Goal: Task Accomplishment & Management: Complete application form

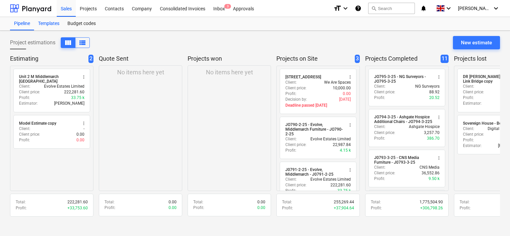
click at [57, 24] on div "Templates" at bounding box center [48, 23] width 29 height 13
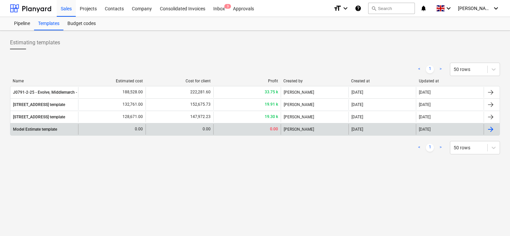
click at [54, 129] on div "Model Estimate template" at bounding box center [35, 129] width 44 height 5
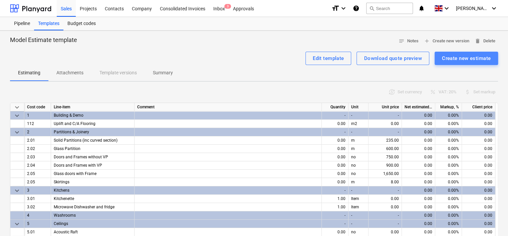
click at [462, 59] on div "Create new estimate" at bounding box center [466, 58] width 49 height 9
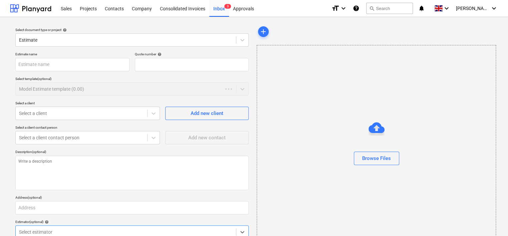
type textarea "x"
type input "QU-0070"
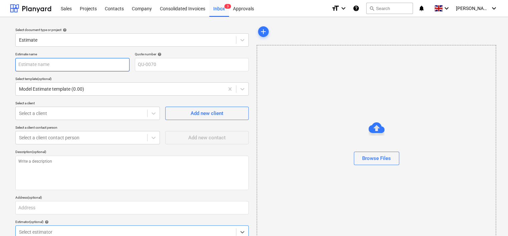
click at [45, 66] on input "text" at bounding box center [72, 64] width 114 height 13
type textarea "x"
type input "E"
type textarea "x"
type input "EM"
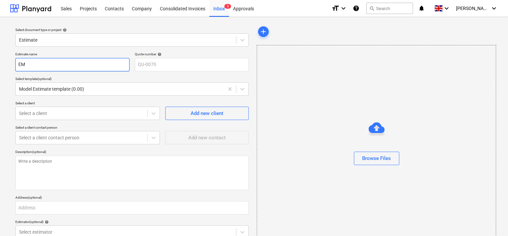
type textarea "x"
type input "EMC"
type textarea "x"
type input "EMCC"
type textarea "x"
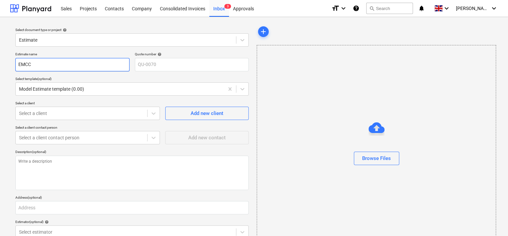
type input "EMCCA"
type textarea "x"
type input "EMCCA"
type textarea "x"
type input "EMCCA -"
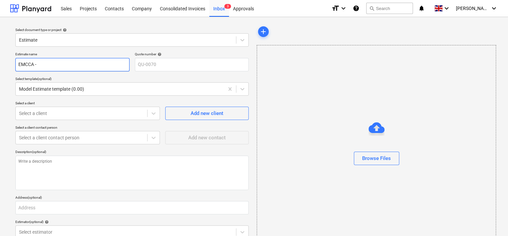
type textarea "x"
type input "EMCCA -"
type textarea "x"
type input "EMCCA - Q"
type textarea "x"
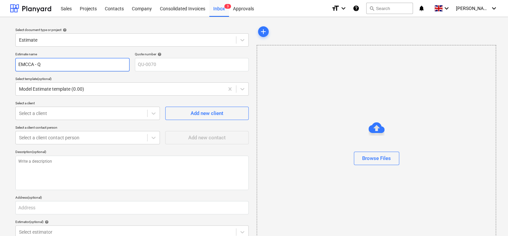
type input "EMCCA - Q0"
type textarea "x"
type input "EMCCA - Q02"
type textarea "x"
type input "EMCCA - Q023"
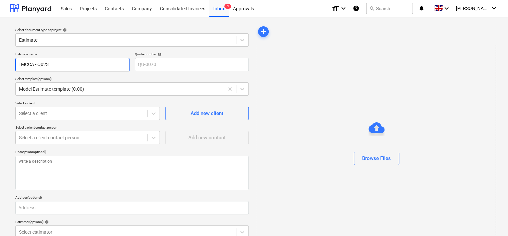
type textarea "x"
type input "EMCCA - Q0231"
type textarea "x"
type input "EMCCA - Q0231"
type textarea "x"
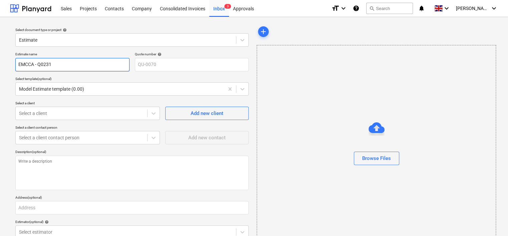
type input "EMCCA - Q0231 R"
type textarea "x"
type input "EMCCA - Q0231 Re"
type textarea "x"
type input "EMCCA - Q0231 Rev"
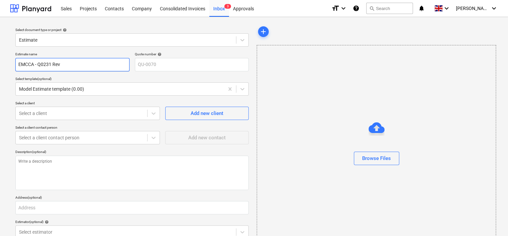
type textarea "x"
type input "EMCCA - Q0231 Rev"
type textarea "x"
type input "EMCCA - Q0231 Rev 1"
click at [241, 89] on icon at bounding box center [242, 89] width 4 height 2
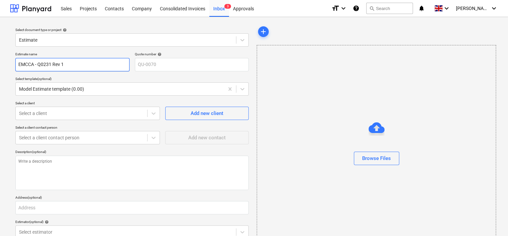
click at [71, 65] on input "EMCCA - Q0231 Rev 1" at bounding box center [72, 64] width 114 height 13
type textarea "x"
type input "EMCCA - Q0231 Rev"
type textarea "x"
type input "EMCCA - Q0231 Rev"
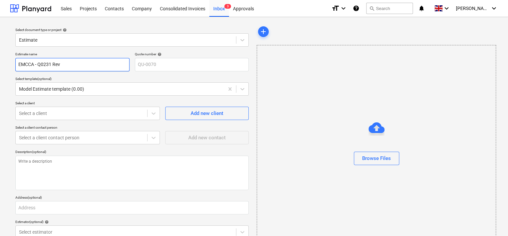
type textarea "x"
type input "EMCCA - Q0231 Re"
type textarea "x"
type input "EMCCA - Q0231 R"
type textarea "x"
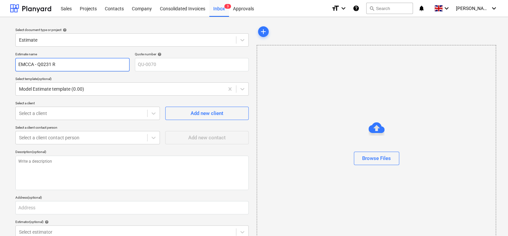
type input "EMCCA - Q0231"
type textarea "x"
type input "EMCCA - Q0231"
type textarea "x"
type input "EMCCA - Q023"
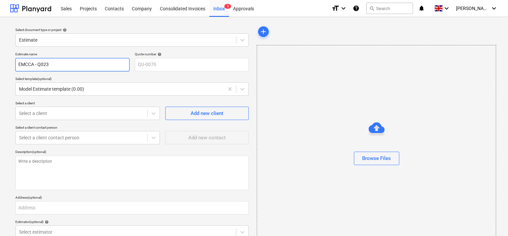
type textarea "x"
type input "EMCCA - Q02"
type textarea "x"
type input "EMCCA - Q0"
type textarea "x"
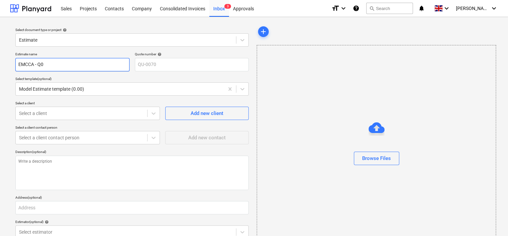
type input "EMCCA - Q"
type textarea "x"
type input "EMCCA -"
type textarea "x"
type input "EMCCA -"
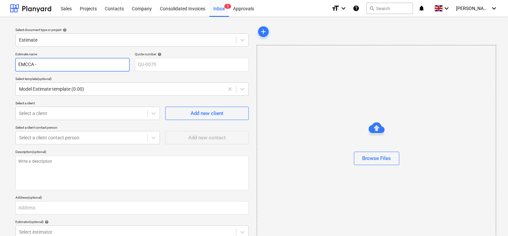
type textarea "x"
type input "EMCCA"
type textarea "x"
type input "EMCCA"
click at [97, 87] on div at bounding box center [120, 89] width 202 height 7
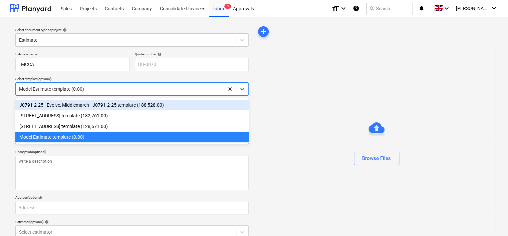
type textarea "x"
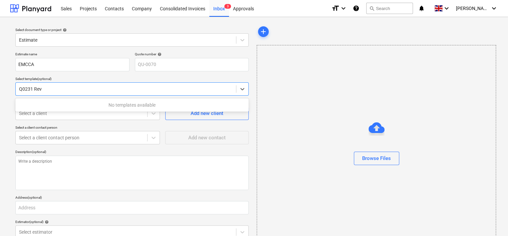
type input "Q0231 Rev 1"
click at [244, 88] on icon at bounding box center [242, 89] width 4 height 2
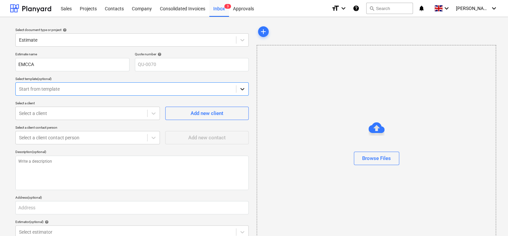
click at [241, 89] on icon at bounding box center [242, 89] width 4 height 2
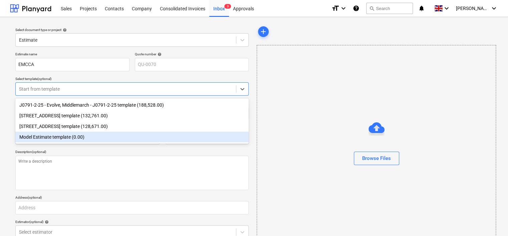
click at [45, 137] on div "Model Estimate template (0.00)" at bounding box center [131, 137] width 233 height 11
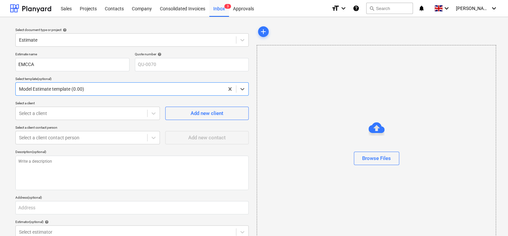
click at [87, 89] on div at bounding box center [120, 89] width 202 height 7
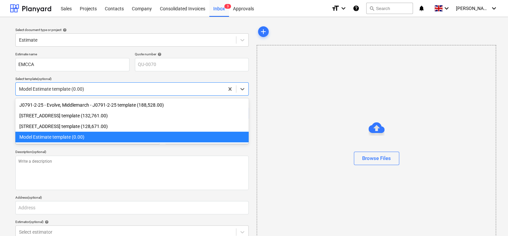
click at [81, 88] on div at bounding box center [120, 89] width 202 height 7
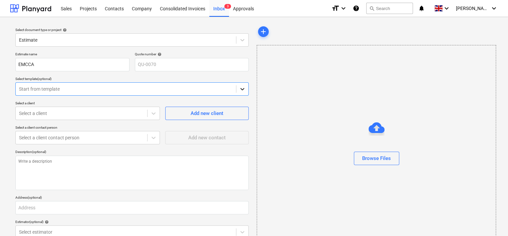
click at [241, 88] on icon at bounding box center [242, 89] width 4 height 2
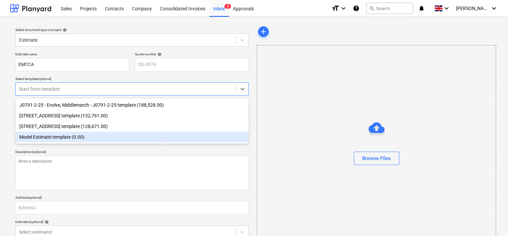
click at [70, 136] on div "Model Estimate template (0.00)" at bounding box center [131, 137] width 233 height 11
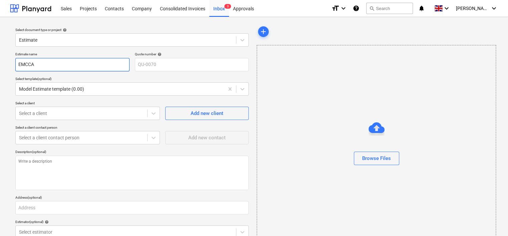
click at [60, 64] on input "EMCCA" at bounding box center [72, 64] width 114 height 13
type textarea "x"
type input "EMCCA"
type textarea "x"
type input "EMCCA Q"
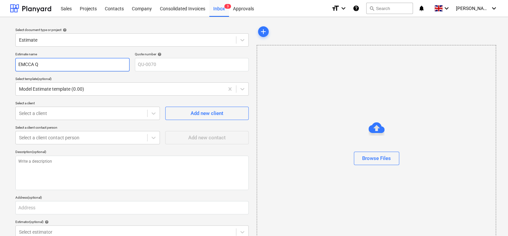
type textarea "x"
type input "EMCCA Q0"
type textarea "x"
type input "EMCCA Q02"
type textarea "x"
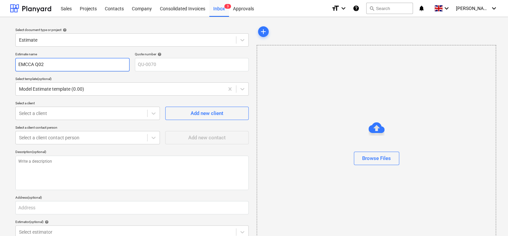
type input "EMCCA Q023"
type textarea "x"
type input "EMCCA Q0231"
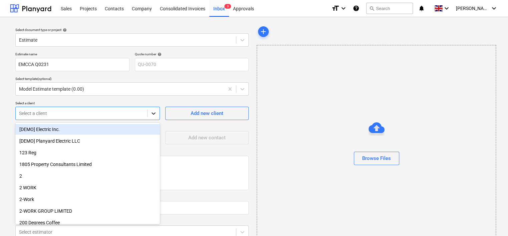
click at [154, 115] on icon at bounding box center [153, 113] width 7 height 7
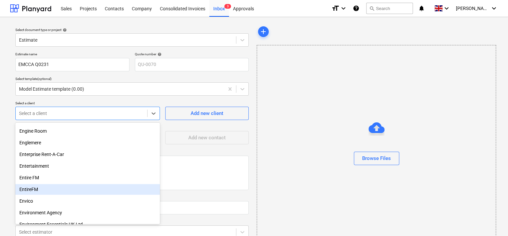
scroll to position [5438, 0]
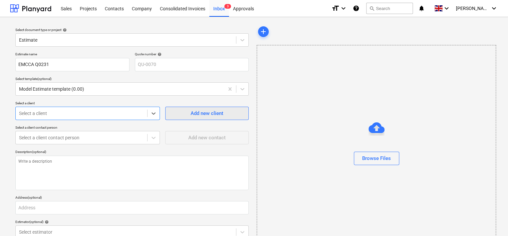
click at [203, 112] on div "Add new client" at bounding box center [206, 113] width 33 height 9
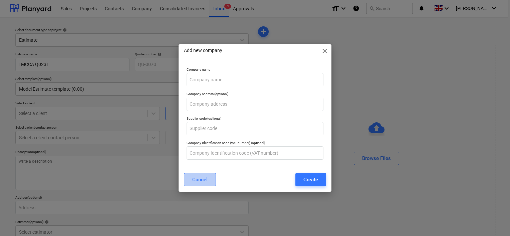
click at [191, 178] on button "Cancel" at bounding box center [200, 179] width 32 height 13
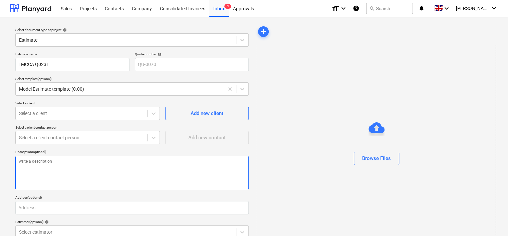
click at [71, 159] on textarea at bounding box center [131, 173] width 233 height 34
type textarea "x"
type textarea "C"
type textarea "x"
type textarea "CA"
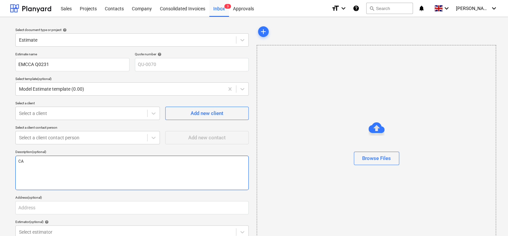
type textarea "x"
type textarea "CAT"
type textarea "x"
type textarea "CAT"
type textarea "x"
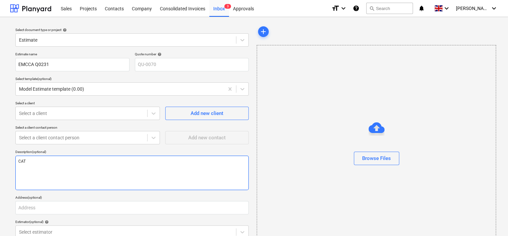
type textarea "CAT A"
type textarea "x"
type textarea "CAT A"
type textarea "x"
type textarea "CAT A f"
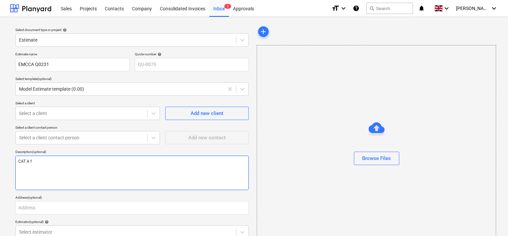
type textarea "x"
type textarea "CAT A fi"
type textarea "x"
type textarea "CAT A fit"
type textarea "x"
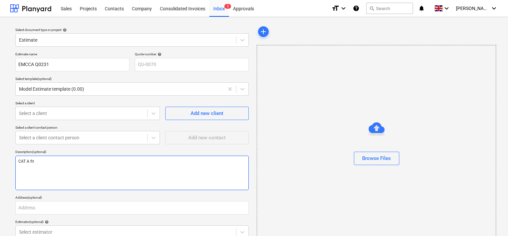
type textarea "CAT A fit"
type textarea "x"
type textarea "CAT A fit o"
type textarea "x"
type textarea "CAT A fit ou"
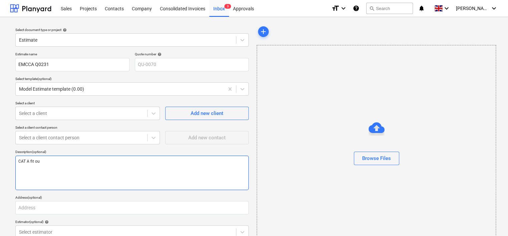
type textarea "x"
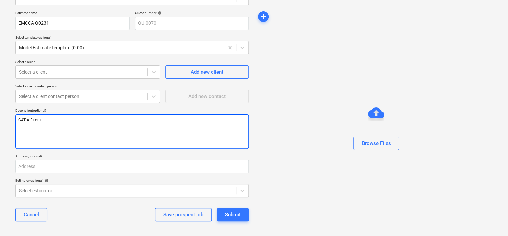
scroll to position [43, 0]
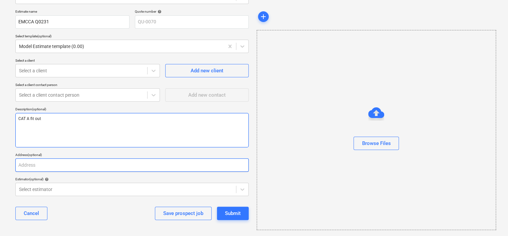
type textarea "CAT A fit out"
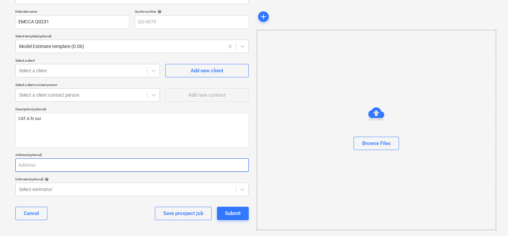
click at [55, 164] on input "text" at bounding box center [131, 164] width 233 height 13
type textarea "x"
type input "C"
type textarea "x"
type input "Ch"
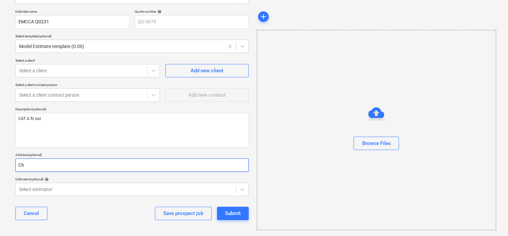
type textarea "x"
type input "[PERSON_NAME]"
type textarea "x"
type input "Chur"
type textarea "x"
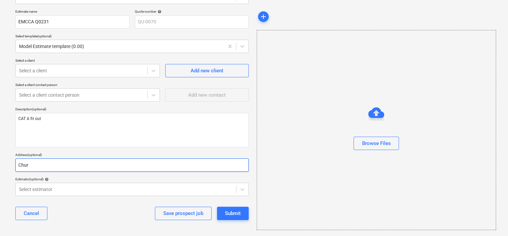
type input "Churc"
type textarea "x"
type input "[DEMOGRAPHIC_DATA]"
type textarea "x"
type input "[DEMOGRAPHIC_DATA]"
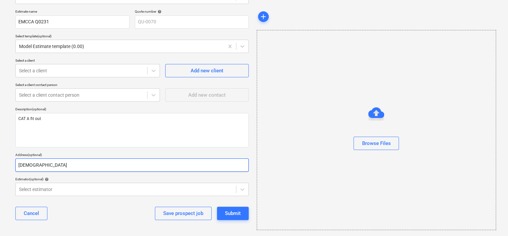
type textarea "x"
type input "[DEMOGRAPHIC_DATA] L"
type textarea "x"
type input "[DEMOGRAPHIC_DATA] La"
type textarea "x"
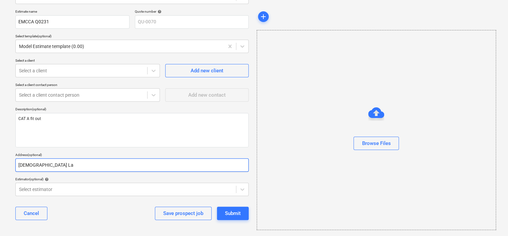
type input "[DEMOGRAPHIC_DATA] Lan"
type textarea "x"
type input "[GEOGRAPHIC_DATA]"
type textarea "x"
type input "[GEOGRAPHIC_DATA]"
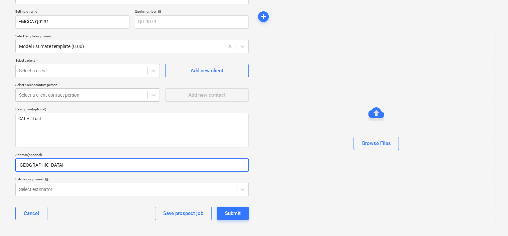
type textarea "x"
type input "[GEOGRAPHIC_DATA] /"
type textarea "x"
type input "[GEOGRAPHIC_DATA] /"
type textarea "x"
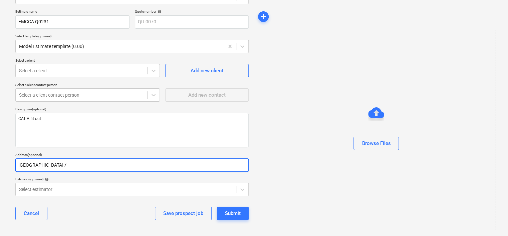
type input "[GEOGRAPHIC_DATA] / S"
type textarea "x"
type input "[GEOGRAPHIC_DATA]"
type textarea "x"
type input "[GEOGRAPHIC_DATA]"
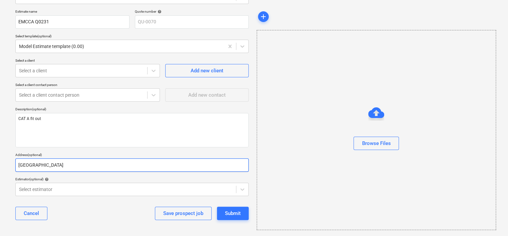
type textarea "x"
type input "[GEOGRAPHIC_DATA]"
type textarea "x"
type input "[GEOGRAPHIC_DATA] / Steep"
type textarea "x"
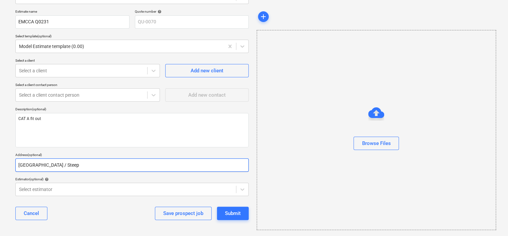
type input "[GEOGRAPHIC_DATA] / Steepl"
type textarea "x"
type input "[GEOGRAPHIC_DATA] / Steeple"
type textarea "x"
type input "[GEOGRAPHIC_DATA] / Steepleg"
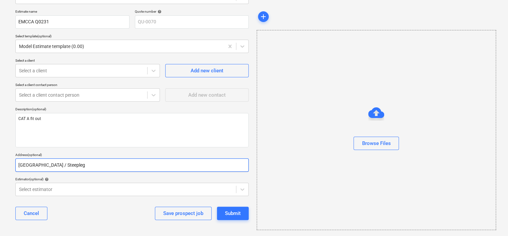
type textarea "x"
type input "[GEOGRAPHIC_DATA] / Steeplega"
type textarea "x"
type input "[GEOGRAPHIC_DATA] / Steeplegat"
type textarea "x"
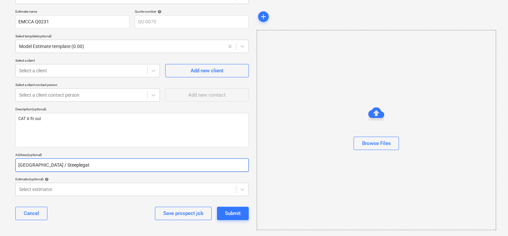
type input "[GEOGRAPHIC_DATA] / Steeplegate"
type textarea "x"
type input "[GEOGRAPHIC_DATA] / Steeplegate,"
type textarea "x"
type input "[GEOGRAPHIC_DATA] / Steeplegate,"
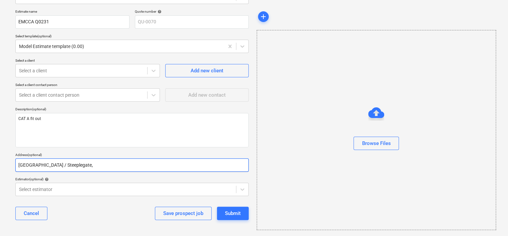
type textarea "x"
type input "[GEOGRAPHIC_DATA] / Steeplegate, C"
type textarea "x"
type input "[GEOGRAPHIC_DATA] / Steeplegate, Ch"
type textarea "x"
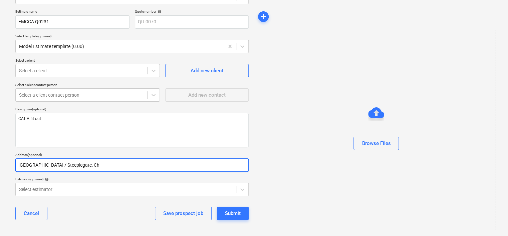
type input "[GEOGRAPHIC_DATA] / Steeplegate, Che"
type textarea "x"
type input "[GEOGRAPHIC_DATA] / Steeplegate, Ches"
type textarea "x"
type input "[GEOGRAPHIC_DATA] / Steeplegate, Chest"
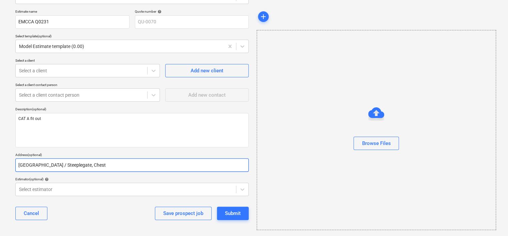
type textarea "x"
type input "[GEOGRAPHIC_DATA] / Steeplegate, Cheste"
type textarea "x"
type input "[GEOGRAPHIC_DATA] / Steeplegate, [GEOGRAPHIC_DATA]"
type textarea "x"
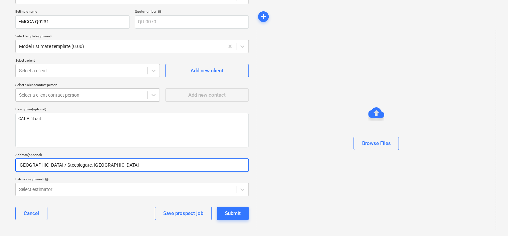
type input "[GEOGRAPHIC_DATA] / Steeplegate, [GEOGRAPHIC_DATA]"
type textarea "x"
type input "[GEOGRAPHIC_DATA] / Steeplegate, [GEOGRAPHIC_DATA]"
type textarea "x"
type input "[GEOGRAPHIC_DATA] / Steeplegate, [GEOGRAPHIC_DATA]"
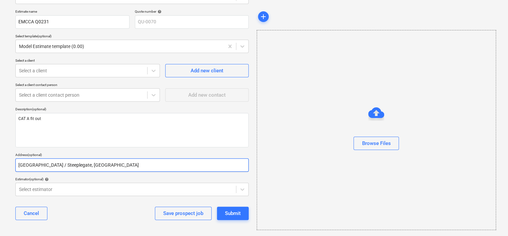
type textarea "x"
type input "[GEOGRAPHIC_DATA] / Steeplegate, [GEOGRAPHIC_DATA]"
type textarea "x"
type input "[GEOGRAPHIC_DATA] / Steeplegate, [GEOGRAPHIC_DATA]"
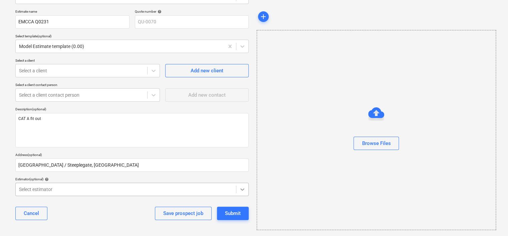
scroll to position [63, 0]
click at [240, 187] on body "Sales Projects Contacts Company Consolidated Invoices Inbox 3 Approvals format_…" at bounding box center [254, 75] width 508 height 236
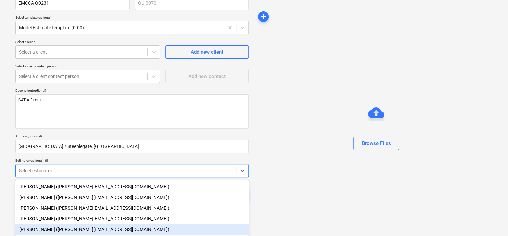
click at [86, 229] on div "[PERSON_NAME] ([PERSON_NAME][EMAIL_ADDRESS][DOMAIN_NAME])" at bounding box center [131, 229] width 233 height 11
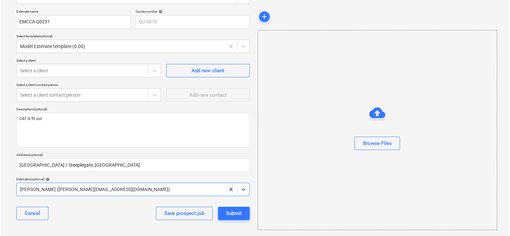
scroll to position [43, 0]
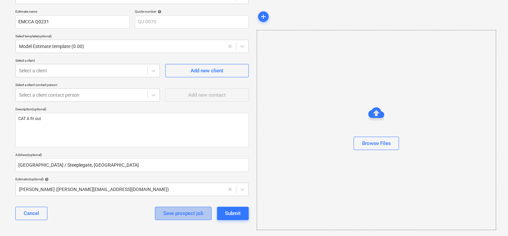
click at [176, 215] on div "Save prospect job" at bounding box center [183, 213] width 40 height 9
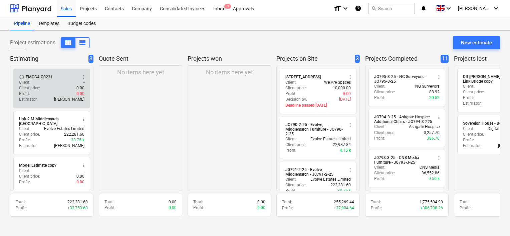
click at [48, 85] on div "Client price : 0.00" at bounding box center [51, 88] width 65 height 6
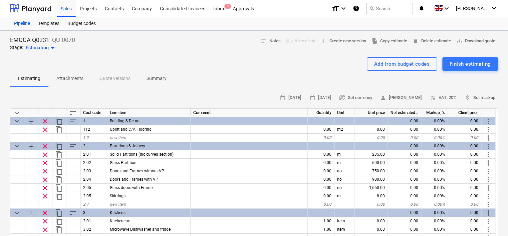
type textarea "x"
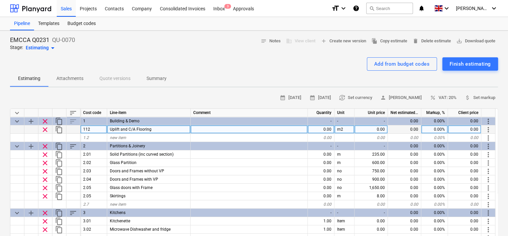
click at [151, 129] on div "Uplift and C/A Flooring" at bounding box center [148, 129] width 83 height 8
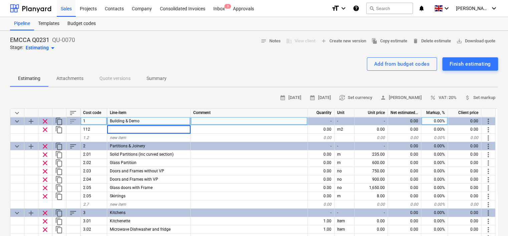
click at [399, 120] on div "0.00" at bounding box center [404, 121] width 33 height 8
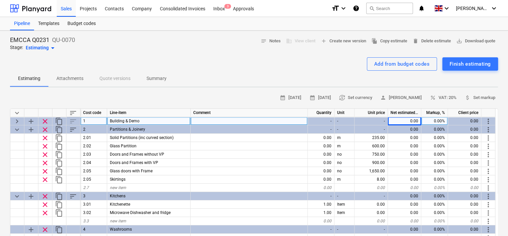
click at [417, 120] on div "0.00" at bounding box center [404, 121] width 33 height 8
type textarea "x"
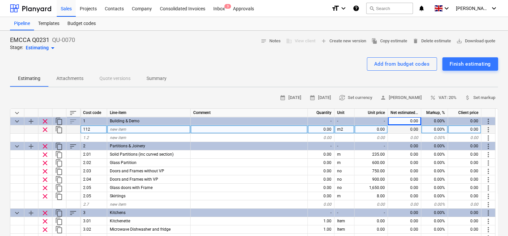
click at [122, 129] on span "new item" at bounding box center [118, 129] width 16 height 5
type input "Works"
type textarea "x"
click at [320, 129] on div "0.00" at bounding box center [321, 129] width 27 height 8
type input "1"
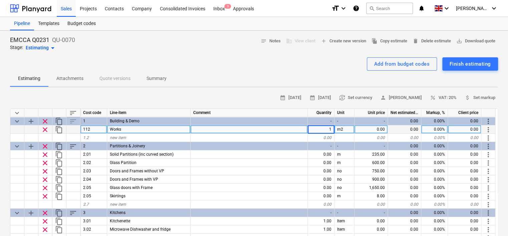
type textarea "x"
click at [347, 128] on div "m2" at bounding box center [344, 129] width 20 height 8
type input "item"
type textarea "x"
click at [407, 128] on div "0.00" at bounding box center [404, 129] width 33 height 8
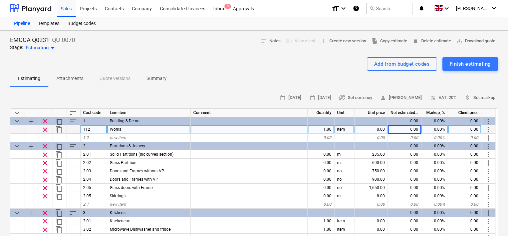
click at [376, 128] on div "0.00" at bounding box center [370, 129] width 33 height 8
type input "86835.15"
type textarea "x"
click at [436, 129] on div "0.00%" at bounding box center [434, 129] width 27 height 8
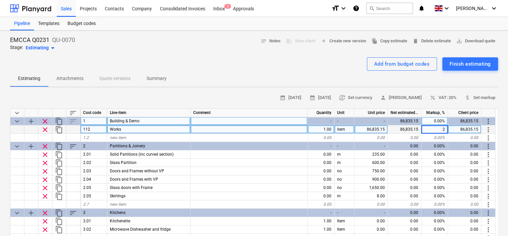
type input "21"
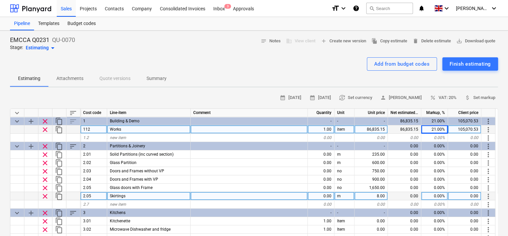
click at [45, 196] on span "clear" at bounding box center [45, 196] width 8 height 8
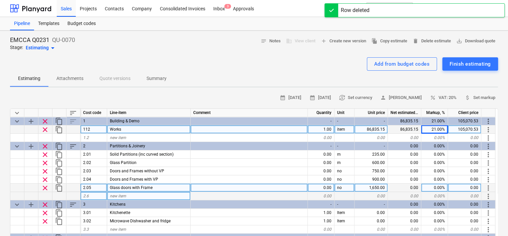
click at [45, 186] on span "clear" at bounding box center [45, 188] width 8 height 8
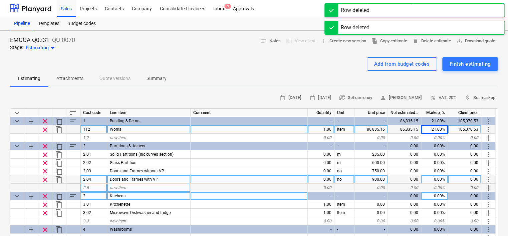
click at [44, 178] on span "clear" at bounding box center [45, 180] width 8 height 8
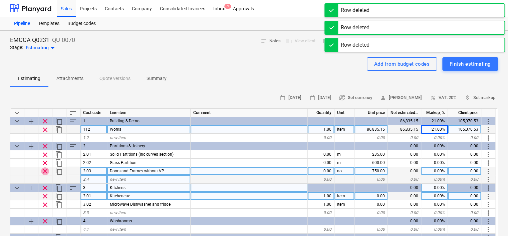
click at [44, 169] on span "clear" at bounding box center [45, 171] width 8 height 8
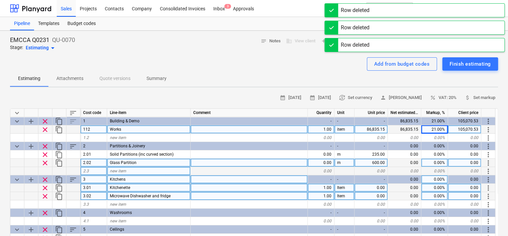
click at [45, 163] on span "clear" at bounding box center [45, 163] width 8 height 8
type textarea "x"
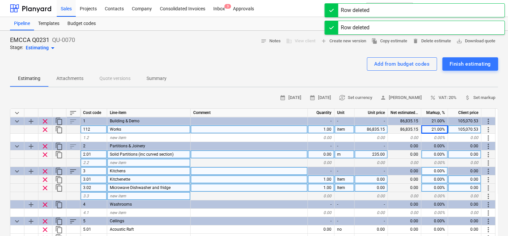
click at [123, 154] on span "Solid Partitions (inc curved section)" at bounding box center [142, 154] width 64 height 5
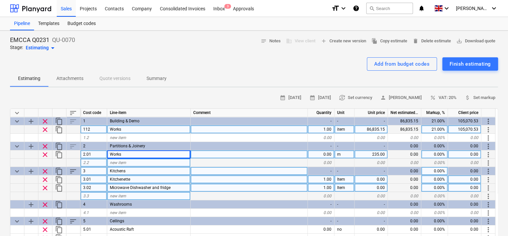
click at [317, 151] on div "0.00" at bounding box center [321, 154] width 27 height 8
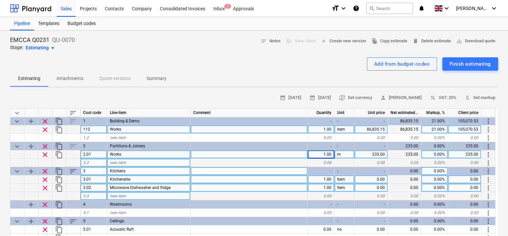
click at [345, 152] on div "m" at bounding box center [344, 154] width 20 height 8
click at [371, 155] on div "235.00" at bounding box center [370, 154] width 33 height 8
click at [44, 188] on span "clear" at bounding box center [45, 188] width 8 height 8
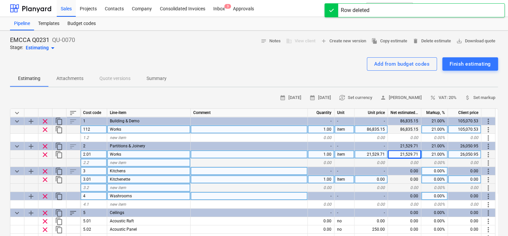
click at [139, 179] on div "Kitchenette" at bounding box center [148, 179] width 83 height 8
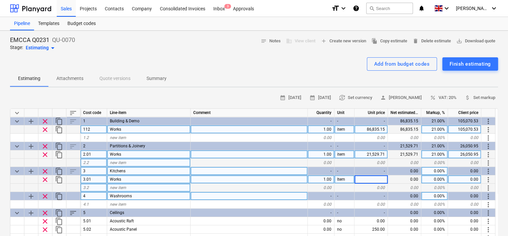
click at [177, 154] on div "Works" at bounding box center [148, 154] width 83 height 8
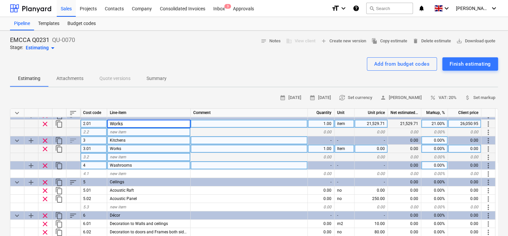
scroll to position [33, 0]
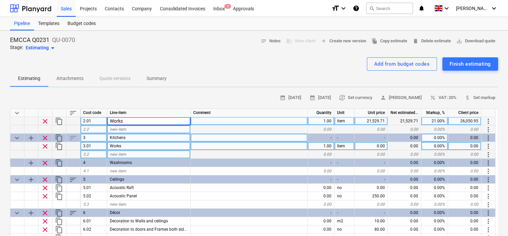
click at [323, 145] on div "1.00" at bounding box center [321, 146] width 27 height 8
click at [47, 146] on span "clear" at bounding box center [45, 146] width 8 height 8
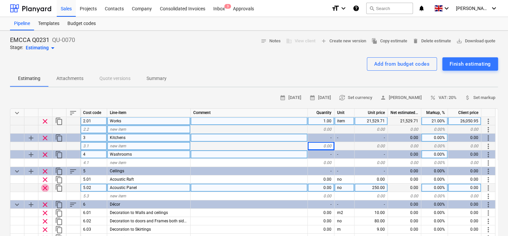
click at [43, 188] on span "clear" at bounding box center [45, 188] width 8 height 8
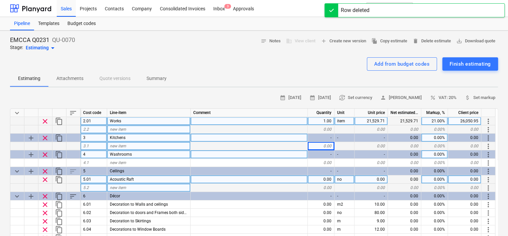
click at [124, 178] on span "Acoustic Raft" at bounding box center [122, 179] width 24 height 5
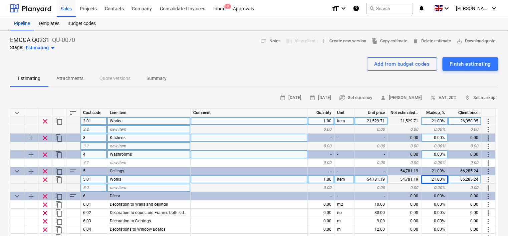
click at [203, 185] on div at bounding box center [248, 188] width 117 height 8
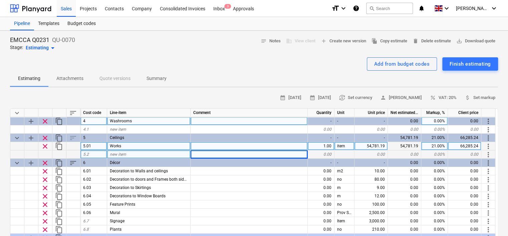
scroll to position [100, 0]
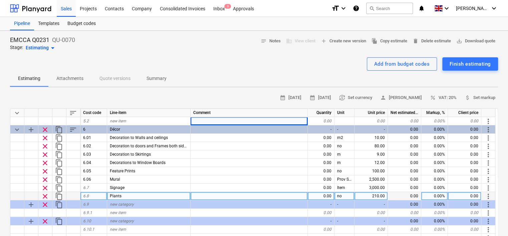
click at [45, 195] on span "clear" at bounding box center [45, 196] width 8 height 8
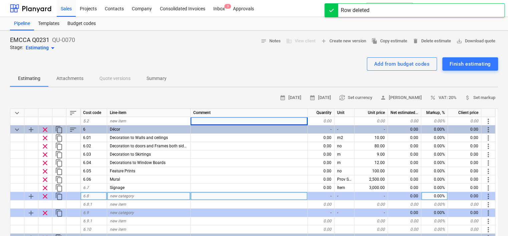
click at [45, 188] on span "clear" at bounding box center [45, 188] width 8 height 8
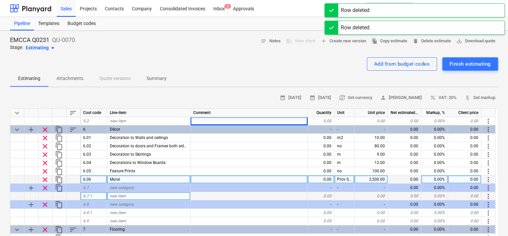
click at [45, 179] on span "clear" at bounding box center [45, 180] width 8 height 8
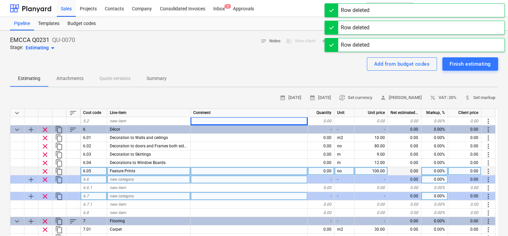
click at [45, 169] on span "clear" at bounding box center [45, 171] width 8 height 8
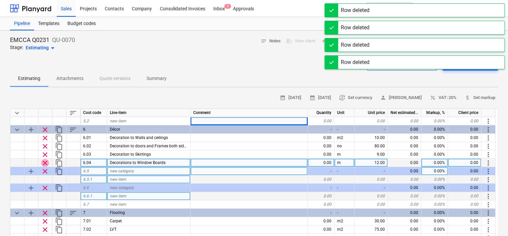
click at [45, 161] on span "clear" at bounding box center [45, 163] width 8 height 8
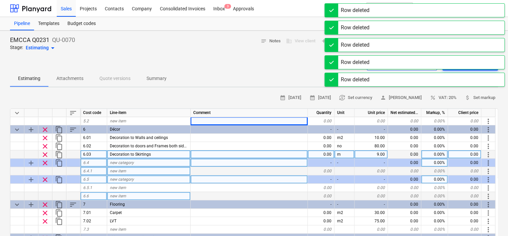
click at [44, 153] on span "clear" at bounding box center [45, 155] width 8 height 8
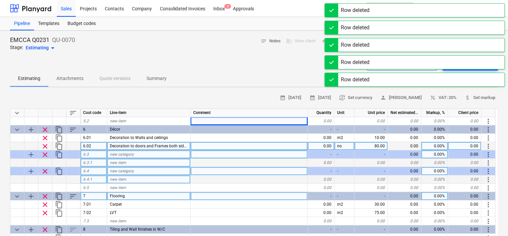
click at [45, 146] on span "clear" at bounding box center [45, 146] width 8 height 8
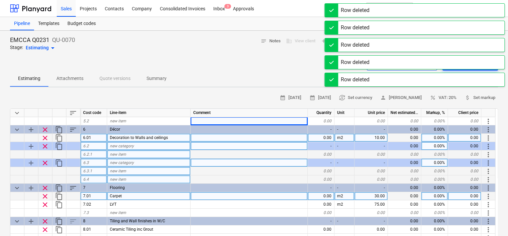
click at [148, 138] on span "Decoration to Walls and ceilings" at bounding box center [139, 137] width 58 height 5
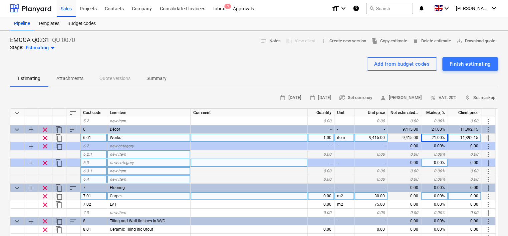
click at [45, 163] on span "clear" at bounding box center [45, 163] width 8 height 8
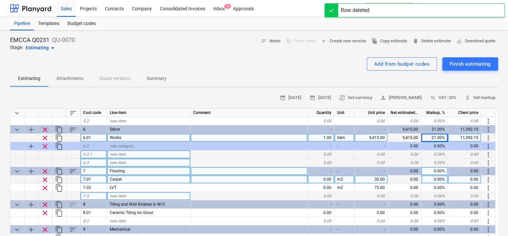
click at [45, 146] on span "clear" at bounding box center [45, 146] width 8 height 8
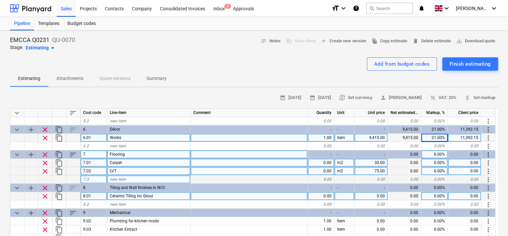
click at [46, 172] on span "clear" at bounding box center [45, 171] width 8 height 8
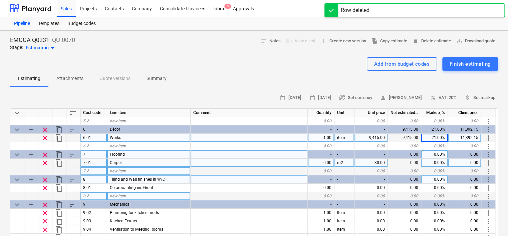
click at [129, 164] on div "Carpet" at bounding box center [148, 163] width 83 height 8
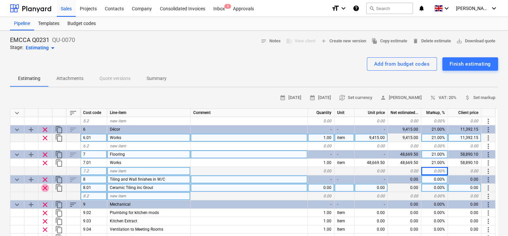
click at [44, 186] on span "clear" at bounding box center [45, 188] width 8 height 8
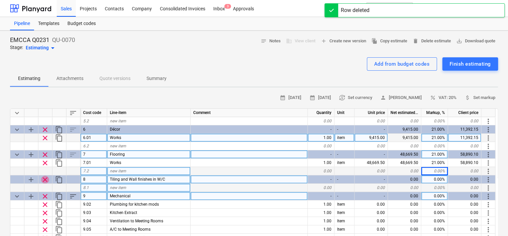
click at [44, 180] on span "clear" at bounding box center [45, 180] width 8 height 8
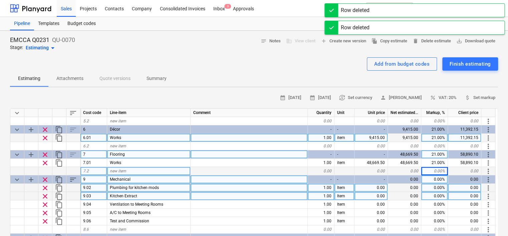
click at [90, 177] on div "9" at bounding box center [93, 179] width 27 height 8
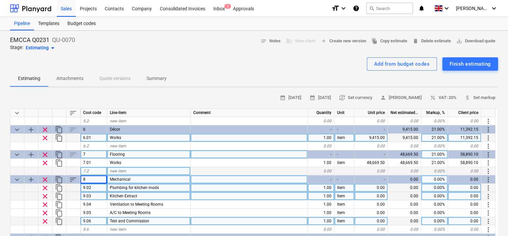
click at [45, 219] on span "clear" at bounding box center [45, 222] width 8 height 8
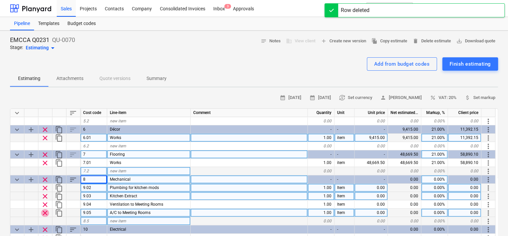
click at [44, 212] on span "clear" at bounding box center [45, 213] width 8 height 8
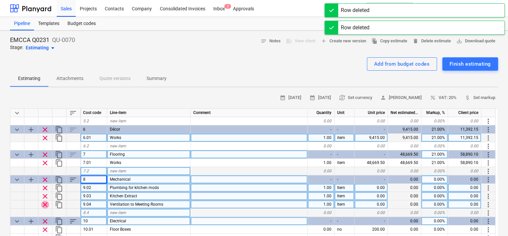
click at [44, 205] on span "clear" at bounding box center [45, 205] width 8 height 8
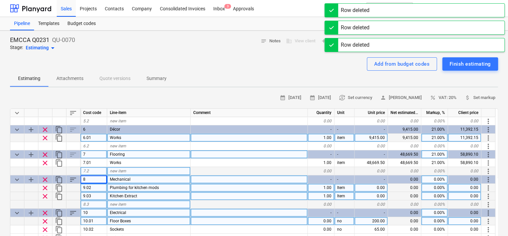
click at [44, 196] on span "clear" at bounding box center [45, 196] width 8 height 8
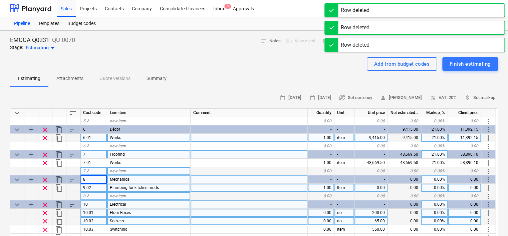
click at [126, 188] on span "Plumbing for kitchen mods" at bounding box center [134, 187] width 49 height 5
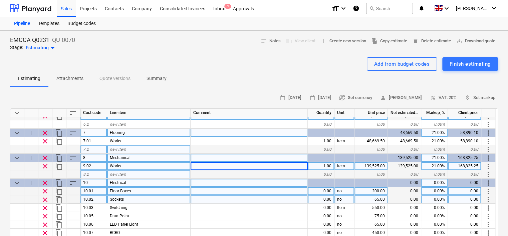
scroll to position [133, 0]
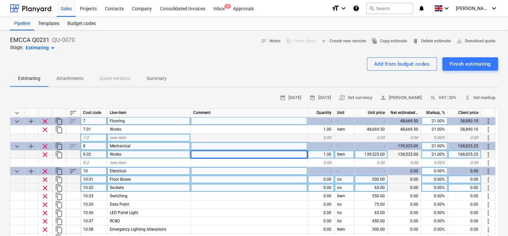
click at [92, 155] on div "9.02" at bounding box center [93, 154] width 27 height 8
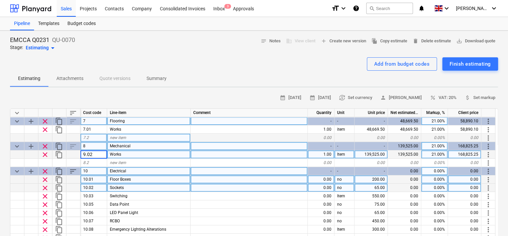
click at [86, 153] on input "9.02" at bounding box center [93, 154] width 26 height 8
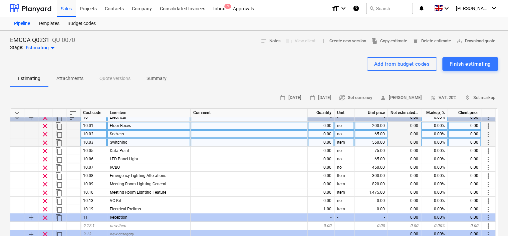
scroll to position [200, 0]
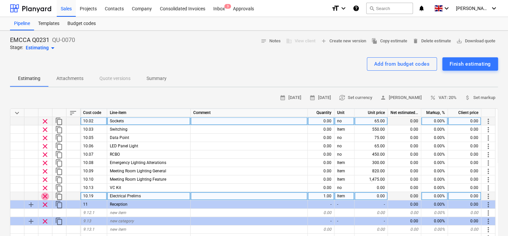
click at [45, 195] on span "clear" at bounding box center [45, 196] width 8 height 8
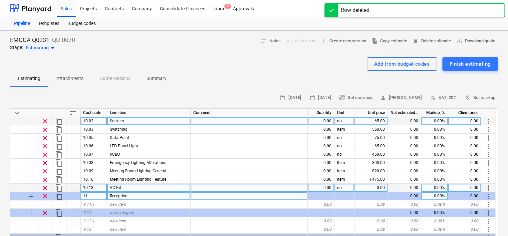
click at [45, 187] on span "clear" at bounding box center [45, 188] width 8 height 8
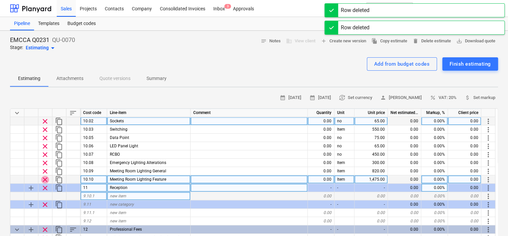
click at [44, 179] on span "clear" at bounding box center [45, 180] width 8 height 8
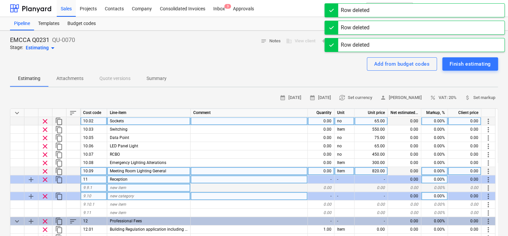
click at [45, 169] on span "clear" at bounding box center [45, 171] width 8 height 8
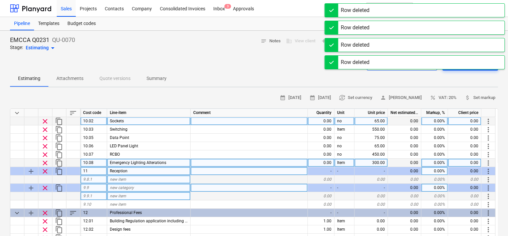
click at [44, 161] on span "clear" at bounding box center [45, 163] width 8 height 8
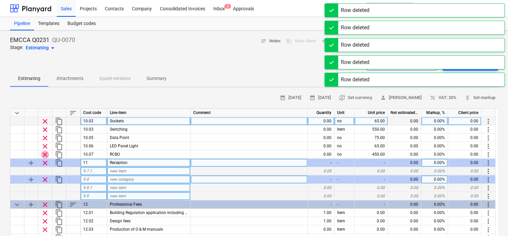
click at [45, 153] on span "clear" at bounding box center [45, 155] width 8 height 8
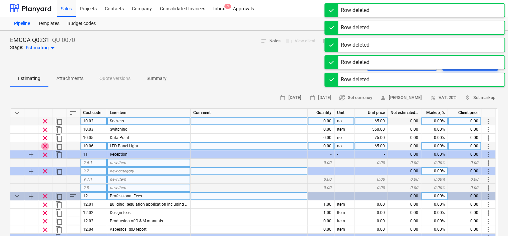
click at [43, 144] on span "clear" at bounding box center [45, 146] width 8 height 8
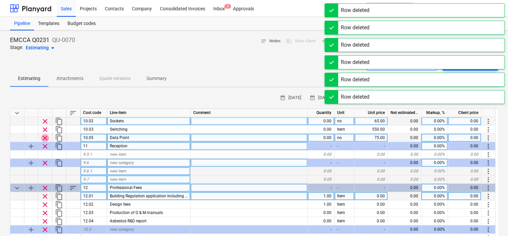
click at [43, 137] on span "clear" at bounding box center [45, 138] width 8 height 8
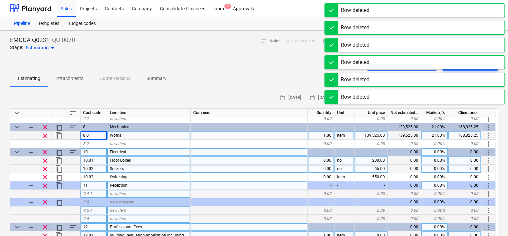
scroll to position [133, 0]
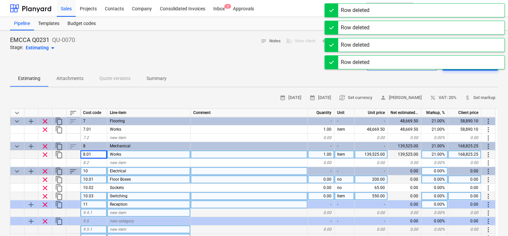
click at [44, 197] on span "clear" at bounding box center [45, 196] width 8 height 8
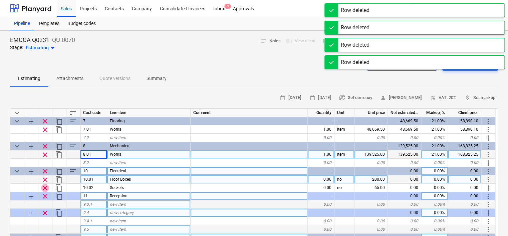
click at [46, 187] on span "clear" at bounding box center [45, 188] width 8 height 8
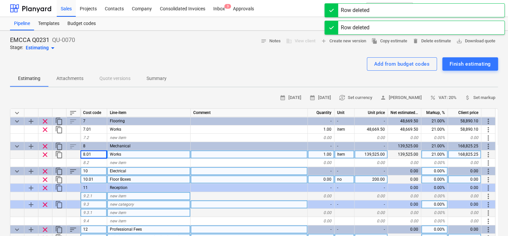
click at [88, 170] on div "10" at bounding box center [93, 171] width 27 height 8
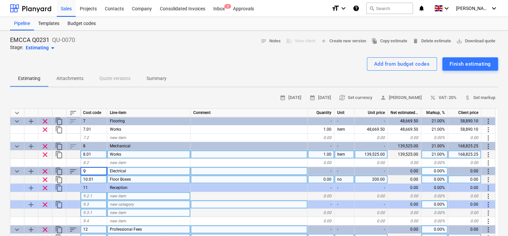
click at [94, 177] on div "10.01" at bounding box center [93, 179] width 27 height 8
click at [143, 179] on div "Floor Boxes" at bounding box center [148, 179] width 83 height 8
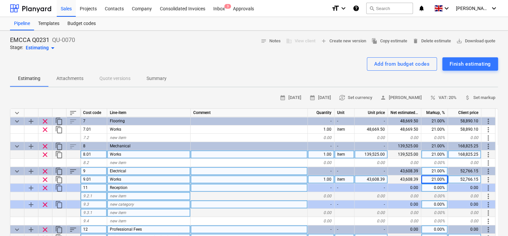
click at [135, 187] on div "Reception" at bounding box center [148, 188] width 83 height 8
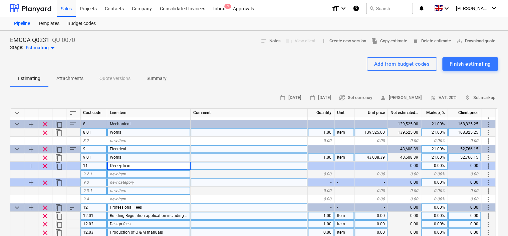
scroll to position [167, 0]
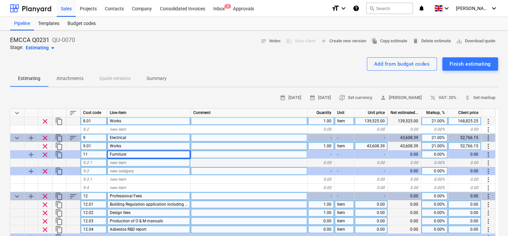
click at [198, 169] on div at bounding box center [248, 171] width 117 height 8
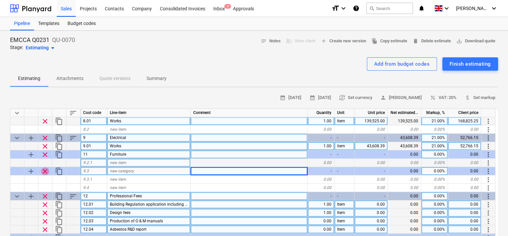
click at [46, 170] on span "clear" at bounding box center [45, 171] width 8 height 8
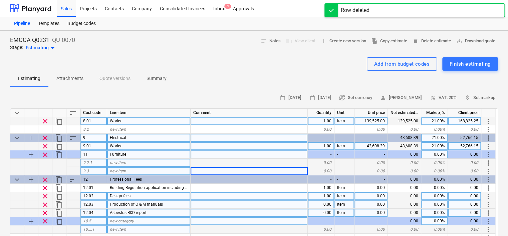
click at [87, 156] on div "11" at bounding box center [93, 154] width 27 height 8
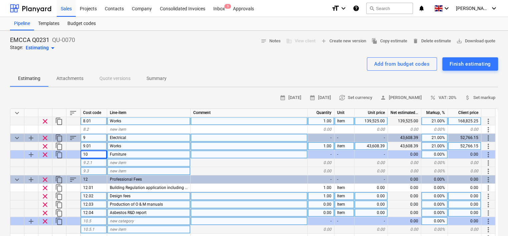
click at [101, 163] on div "9.2.1" at bounding box center [93, 163] width 27 height 8
click at [94, 170] on div "9.3" at bounding box center [93, 171] width 27 height 8
click at [488, 170] on span "more_vert" at bounding box center [488, 171] width 8 height 8
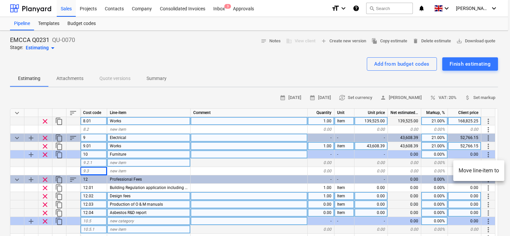
click at [44, 220] on div at bounding box center [255, 118] width 510 height 236
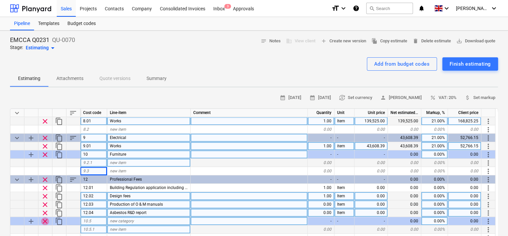
click at [44, 220] on span "clear" at bounding box center [45, 222] width 8 height 8
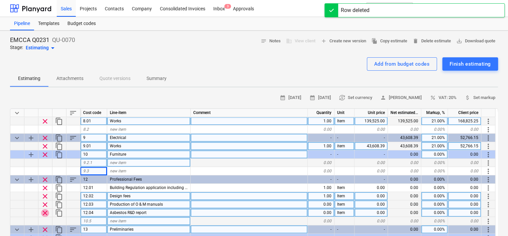
click at [45, 212] on span "clear" at bounding box center [45, 213] width 8 height 8
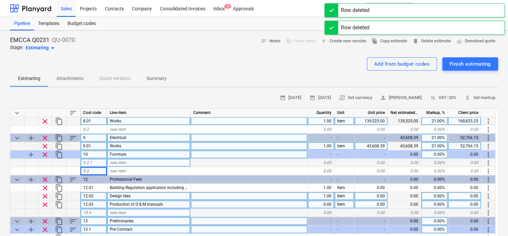
click at [46, 204] on span "clear" at bounding box center [45, 205] width 8 height 8
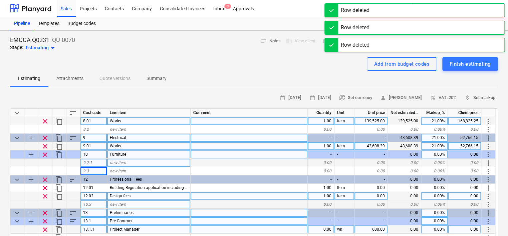
click at [45, 195] on span "clear" at bounding box center [45, 196] width 8 height 8
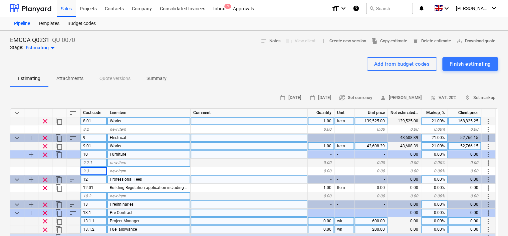
click at [96, 180] on div "12" at bounding box center [93, 179] width 27 height 8
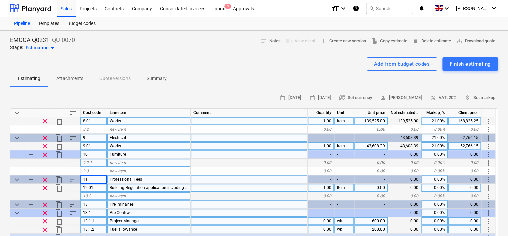
click at [125, 188] on span "Building Regulation application including LA fees" at bounding box center [154, 187] width 88 height 5
click at [94, 188] on div "12.01" at bounding box center [93, 188] width 27 height 8
click at [96, 196] on div "10.2" at bounding box center [93, 196] width 27 height 8
click at [174, 188] on div "Works" at bounding box center [148, 188] width 83 height 8
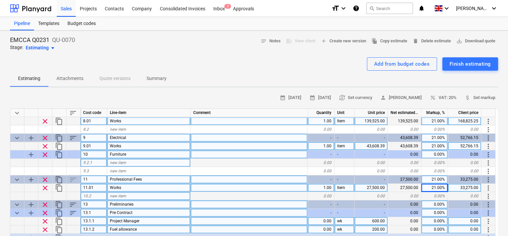
click at [372, 187] on div "27,500.00" at bounding box center [370, 188] width 33 height 8
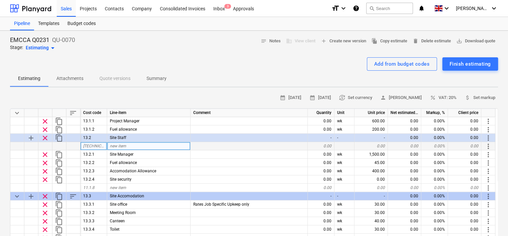
scroll to position [234, 0]
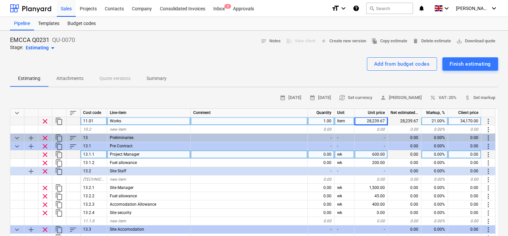
click at [44, 154] on span "clear" at bounding box center [45, 155] width 8 height 8
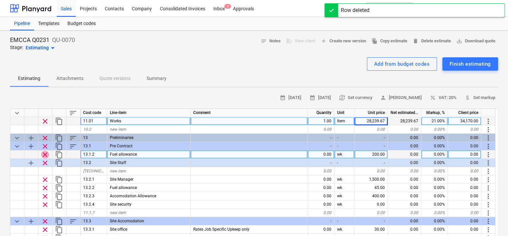
click at [45, 155] on span "clear" at bounding box center [45, 155] width 8 height 8
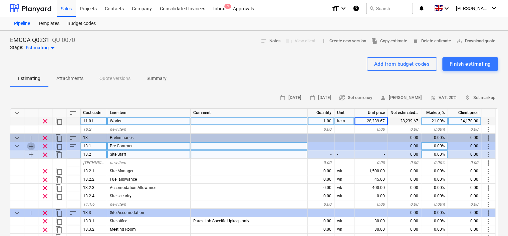
click at [32, 145] on span "add" at bounding box center [31, 146] width 8 height 8
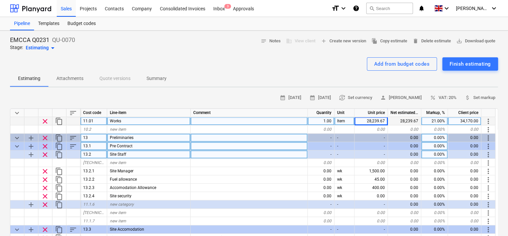
click at [29, 136] on span "add" at bounding box center [31, 138] width 8 height 8
click at [16, 136] on span "keyboard_arrow_down" at bounding box center [17, 138] width 8 height 8
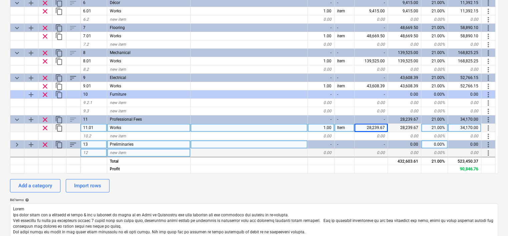
scroll to position [133, 0]
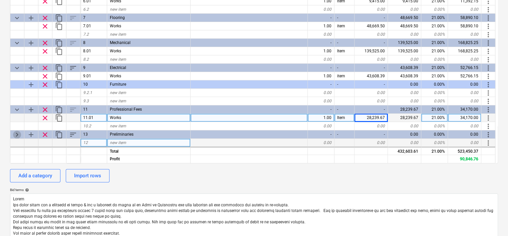
click at [16, 134] on span "keyboard_arrow_right" at bounding box center [17, 135] width 8 height 8
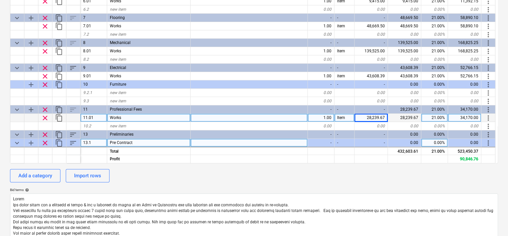
click at [16, 142] on span "keyboard_arrow_down" at bounding box center [17, 143] width 8 height 8
click at [17, 143] on span "keyboard_arrow_right" at bounding box center [17, 143] width 8 height 8
click at [31, 134] on span "add" at bounding box center [31, 135] width 8 height 8
click at [17, 133] on span "keyboard_arrow_down" at bounding box center [17, 135] width 8 height 8
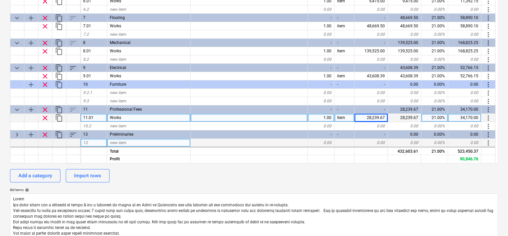
click at [118, 143] on span "new item" at bounding box center [118, 142] width 16 height 5
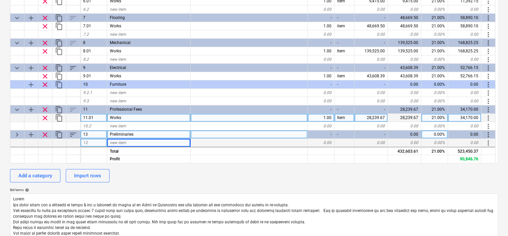
click at [87, 134] on div "13" at bounding box center [93, 134] width 27 height 8
click at [123, 141] on span "new item" at bounding box center [118, 142] width 16 height 5
click at [320, 140] on div "0.00" at bounding box center [321, 143] width 27 height 8
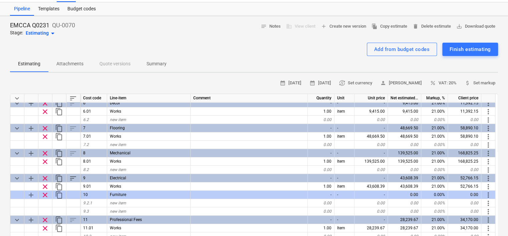
scroll to position [0, 0]
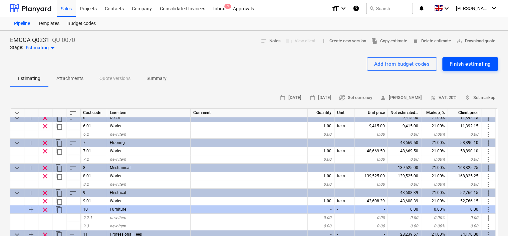
click at [469, 64] on div "Finish estimating" at bounding box center [469, 64] width 41 height 9
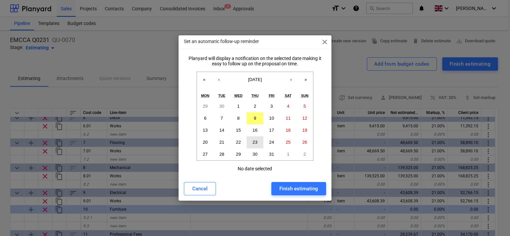
click at [253, 142] on abbr "23" at bounding box center [255, 142] width 5 height 5
click at [296, 189] on div "Finish estimating" at bounding box center [298, 188] width 39 height 9
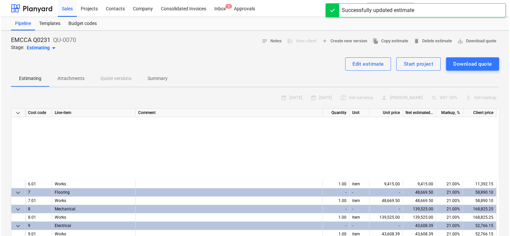
scroll to position [12, 0]
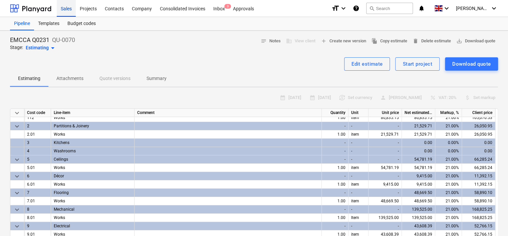
click at [67, 9] on div "Sales" at bounding box center [66, 8] width 19 height 17
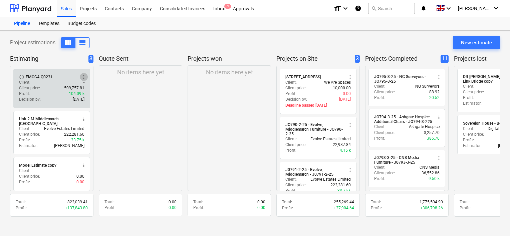
click at [85, 77] on span "more_vert" at bounding box center [83, 76] width 5 height 5
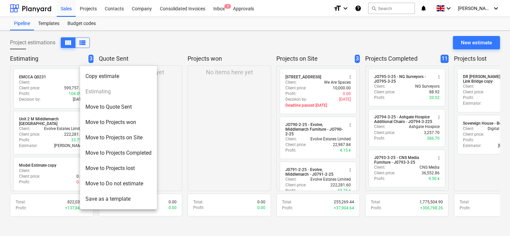
click at [95, 107] on li "Move to Quote Sent" at bounding box center [118, 106] width 77 height 15
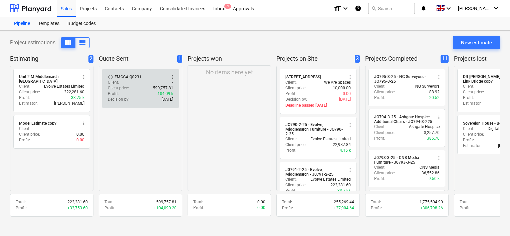
click at [138, 89] on div "Client price : 599,757.81" at bounding box center [140, 88] width 65 height 6
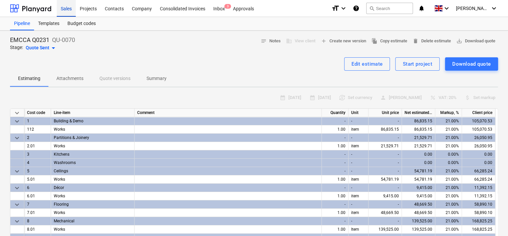
click at [67, 9] on div "Sales" at bounding box center [66, 8] width 19 height 17
